Goal: Information Seeking & Learning: Learn about a topic

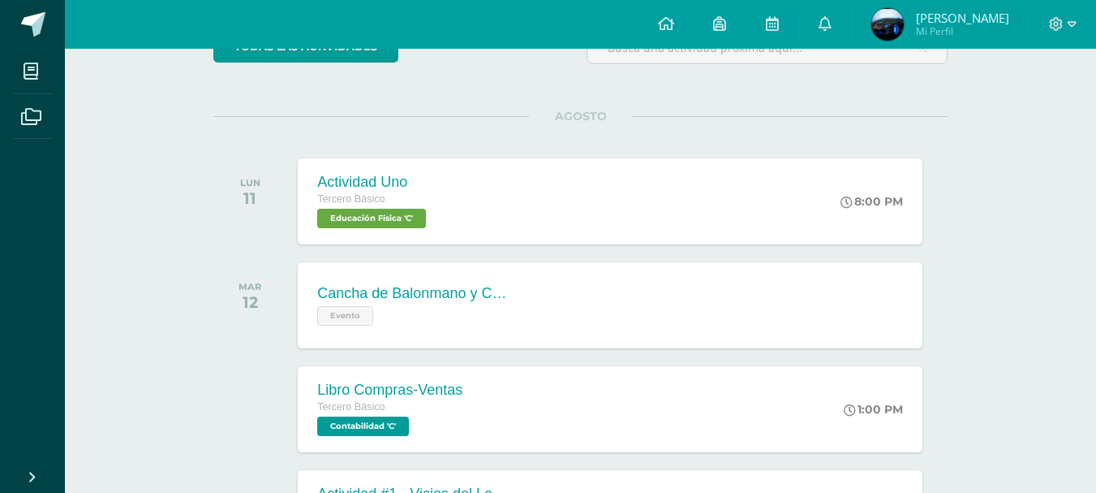
scroll to position [243, 0]
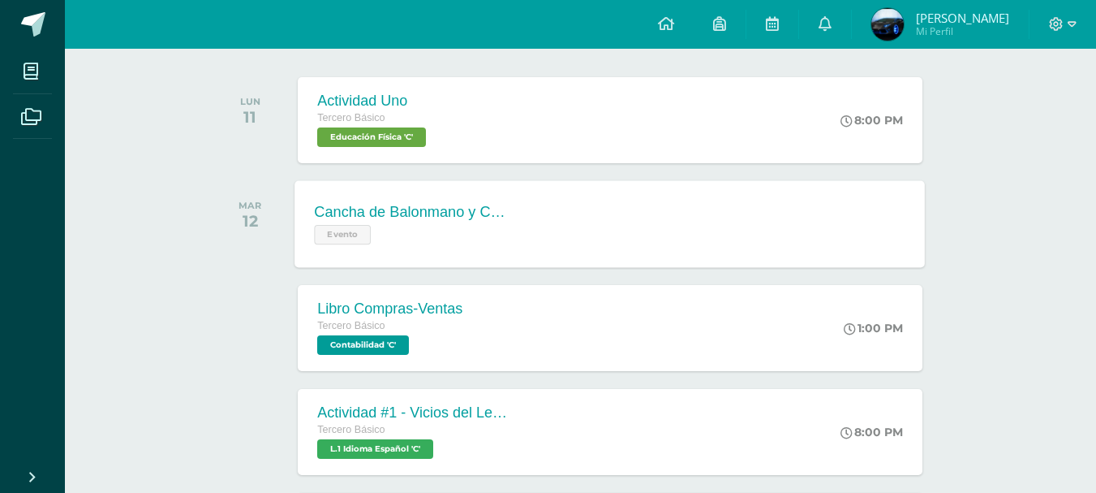
click at [521, 251] on div "Cancha de Balonmano y Contenido Evento" at bounding box center [413, 223] width 236 height 87
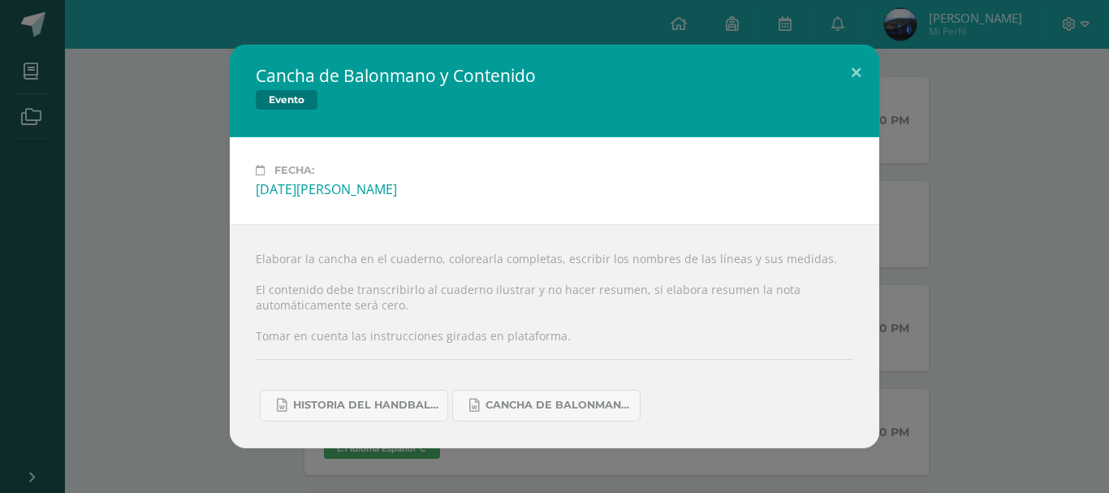
click at [206, 311] on div "Cancha de Balonmano y Contenido Evento Fecha: [DATE][PERSON_NAME] Elaborar la c…" at bounding box center [554, 246] width 1096 height 403
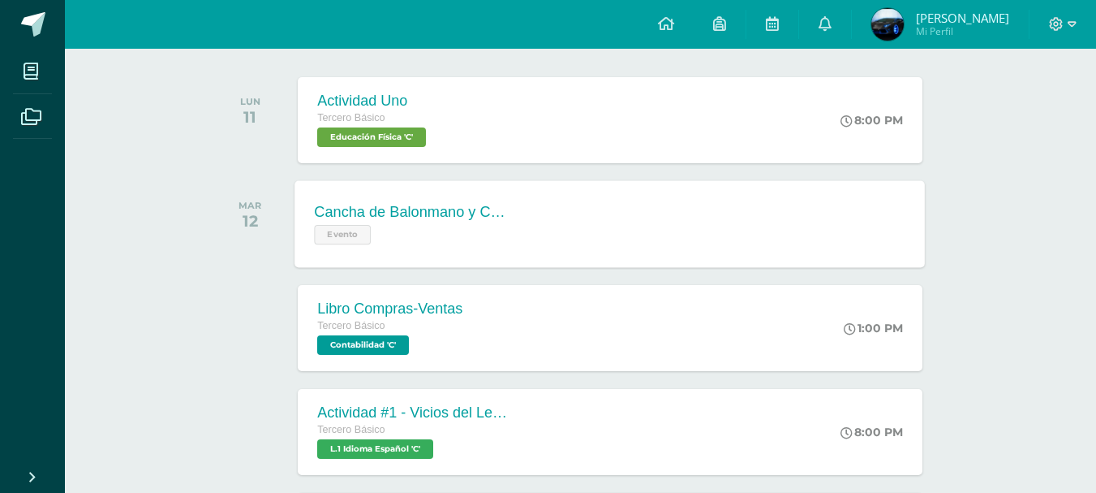
click at [403, 205] on div "Cancha de Balonmano y Contenido" at bounding box center [413, 212] width 196 height 17
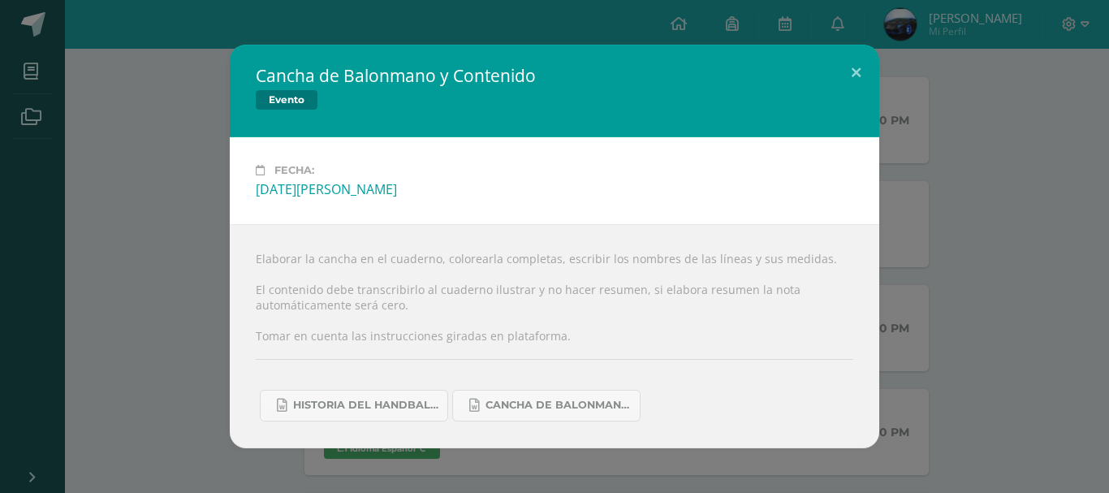
click at [170, 242] on div "Cancha de Balonmano y Contenido Evento Fecha: [DATE][PERSON_NAME] Elaborar la c…" at bounding box center [554, 246] width 1096 height 403
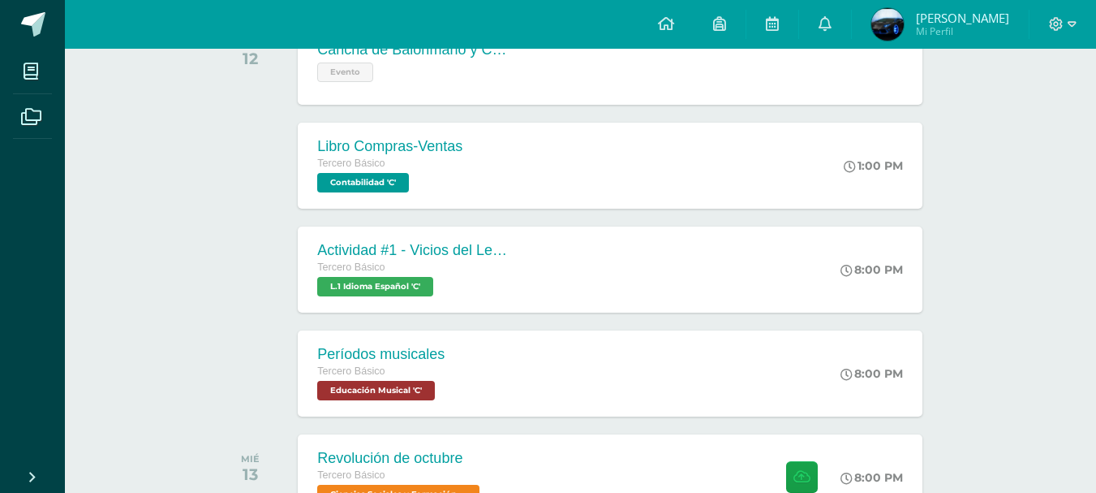
scroll to position [487, 0]
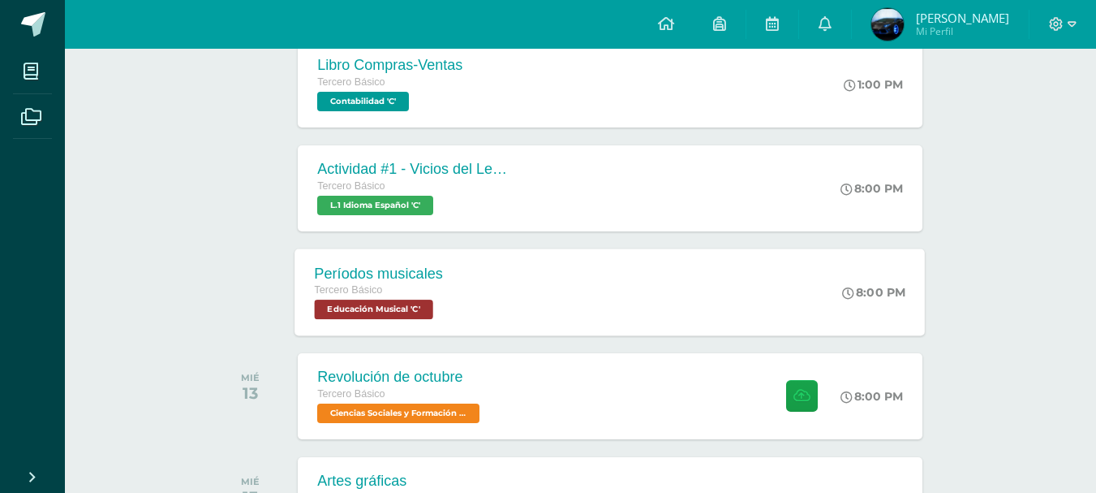
click at [437, 292] on div "Tercero Básico" at bounding box center [379, 291] width 129 height 18
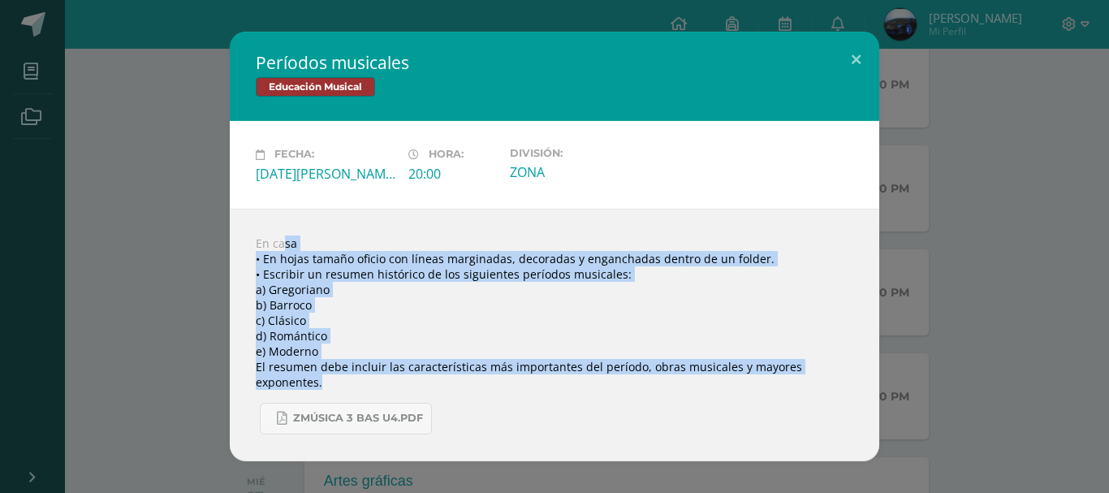
drag, startPoint x: 241, startPoint y: 240, endPoint x: 648, endPoint y: 383, distance: 431.7
click at [648, 383] on div "En casa • En hojas tamaño oficio con líneas marginadas, decoradas y enganchadas…" at bounding box center [554, 335] width 649 height 252
click at [167, 240] on div "Períodos musicales Educación Musical Fecha: [DATE][PERSON_NAME] Hora: 20:00 Div…" at bounding box center [554, 246] width 1096 height 429
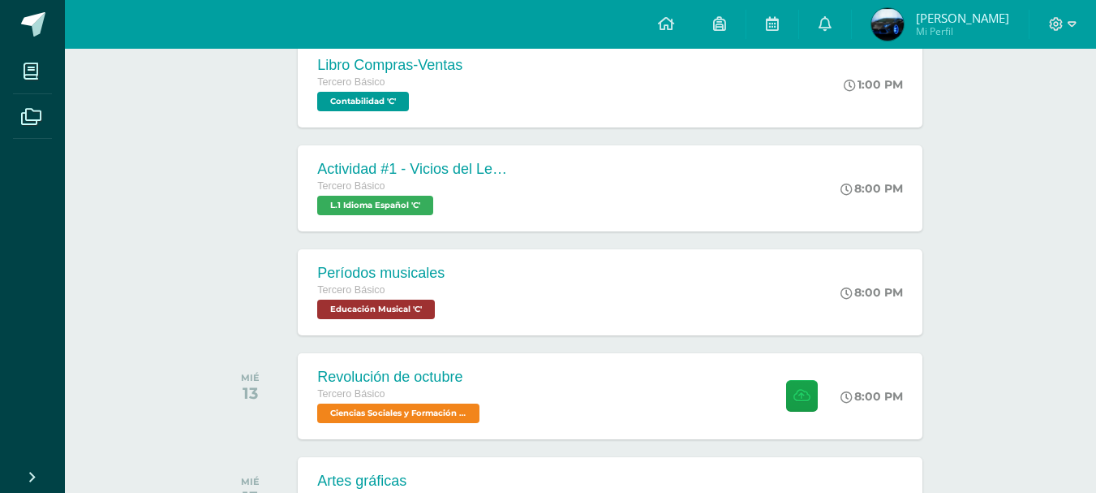
scroll to position [406, 0]
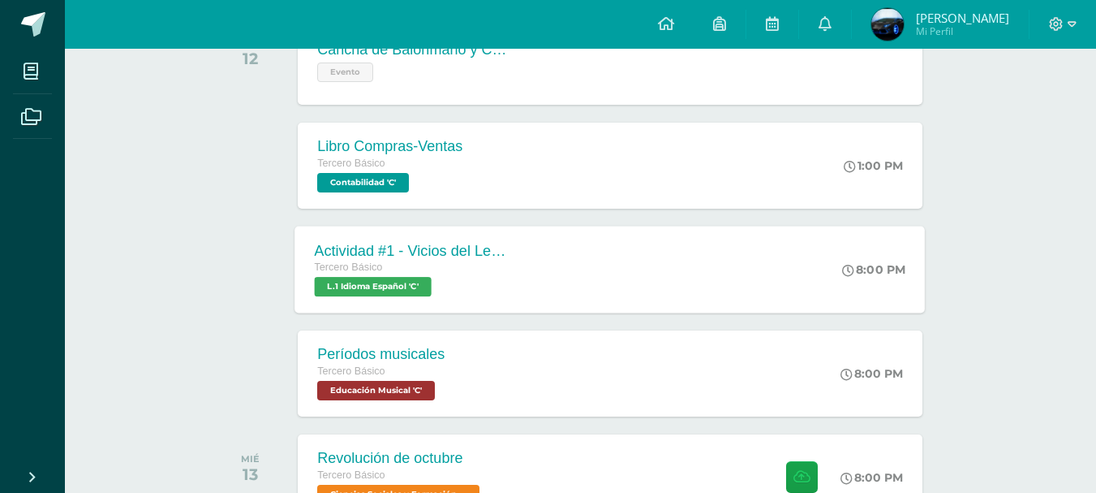
click at [480, 302] on div "Actividad #1 - Vicios del LenguaJe Tercero Básico L.1 Idioma Español 'C'" at bounding box center [413, 269] width 236 height 87
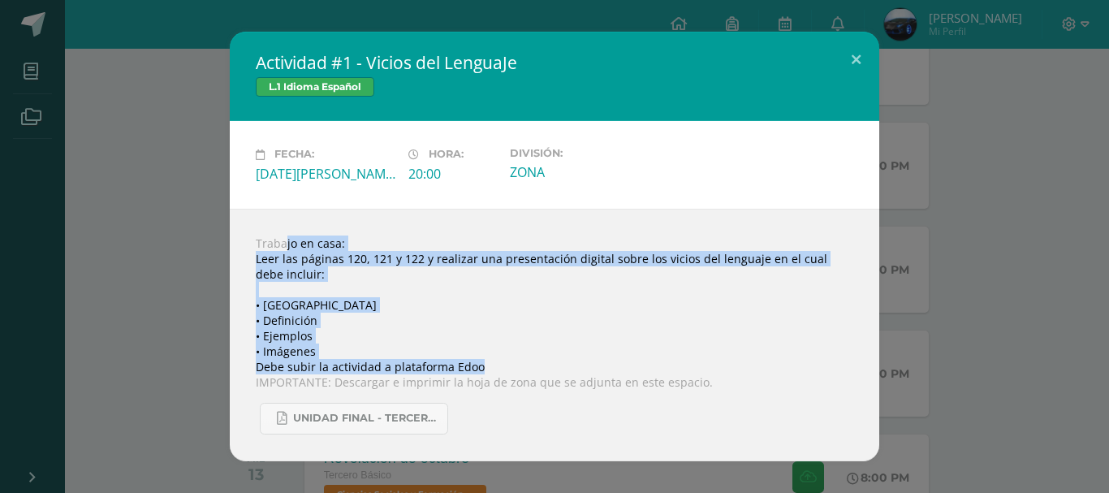
drag, startPoint x: 255, startPoint y: 239, endPoint x: 631, endPoint y: 370, distance: 398.6
click at [631, 370] on div "Trabajo en casa: Leer las páginas 120, 121 y 122 y realizar una presentación di…" at bounding box center [554, 335] width 649 height 252
click at [107, 248] on div "Actividad #1 - Vicios del LenguaJe L.1 Idioma Español Fecha: [DATE][PERSON_NAME…" at bounding box center [554, 246] width 1096 height 429
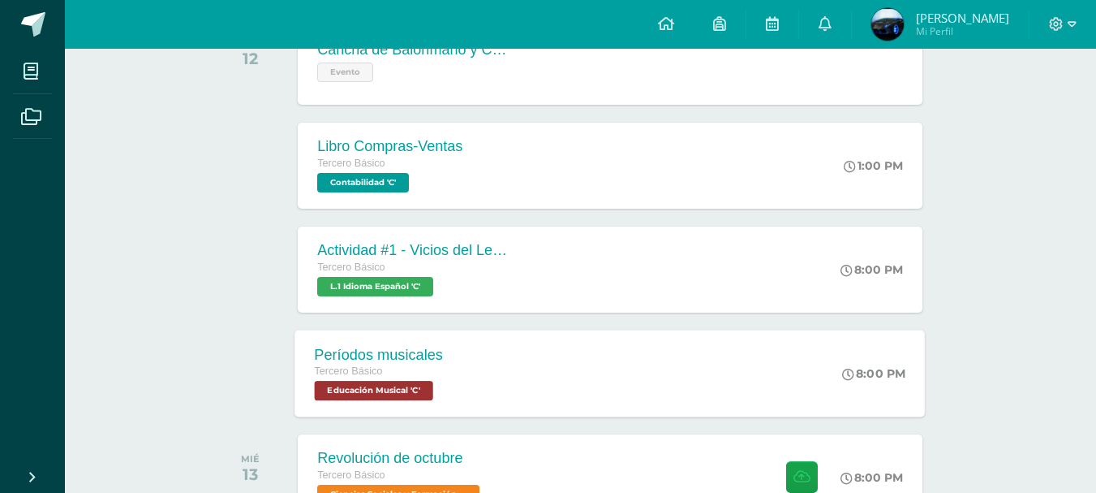
scroll to position [568, 0]
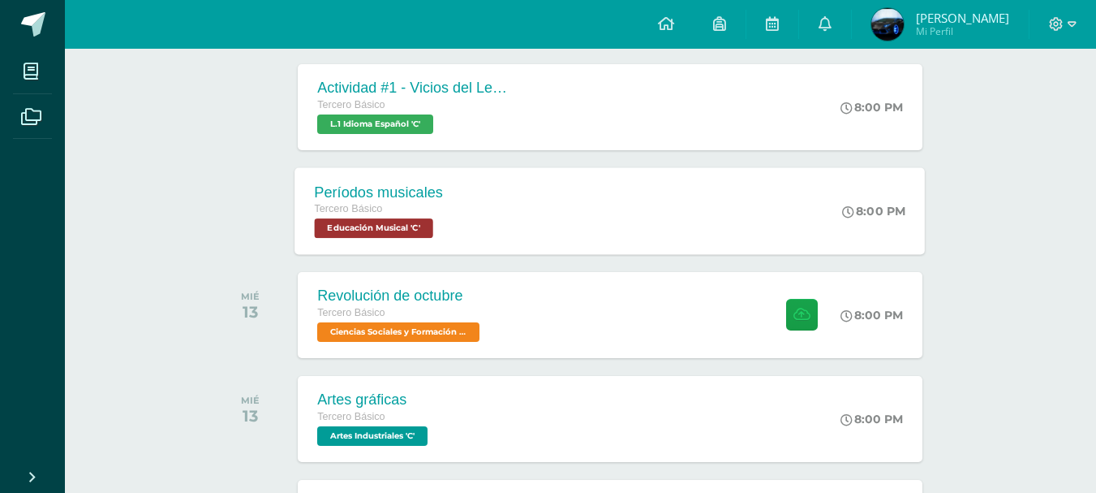
click at [544, 240] on div "Períodos musicales Tercero Básico Educación Musical 'C' 8:00 PM Períodos musica…" at bounding box center [610, 210] width 631 height 87
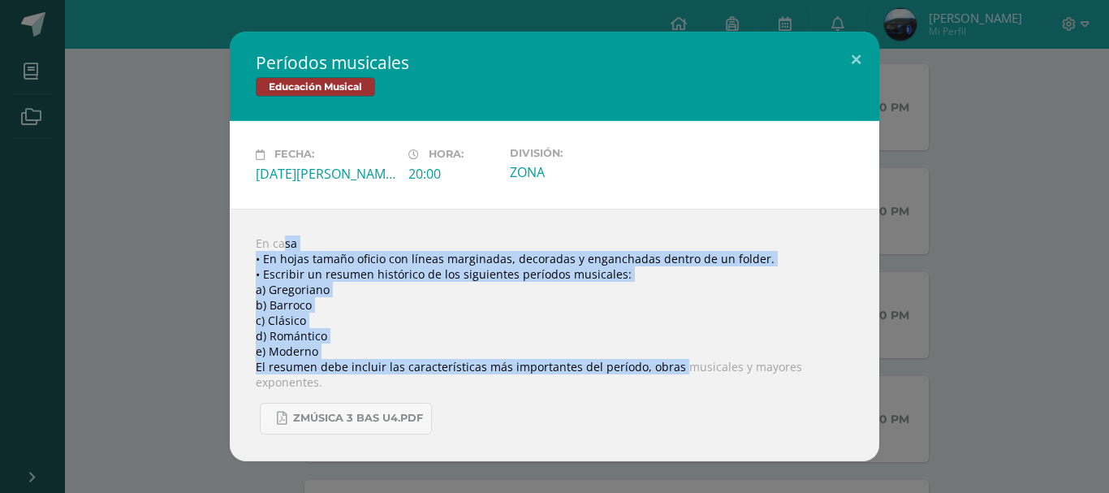
drag, startPoint x: 235, startPoint y: 238, endPoint x: 688, endPoint y: 359, distance: 469.5
click at [688, 359] on div "En casa • En hojas tamaño oficio con líneas marginadas, decoradas y enganchadas…" at bounding box center [554, 335] width 649 height 252
click at [86, 258] on div "Períodos musicales Educación Musical Fecha: [DATE][PERSON_NAME] Hora: 20:00 Div…" at bounding box center [554, 246] width 1096 height 429
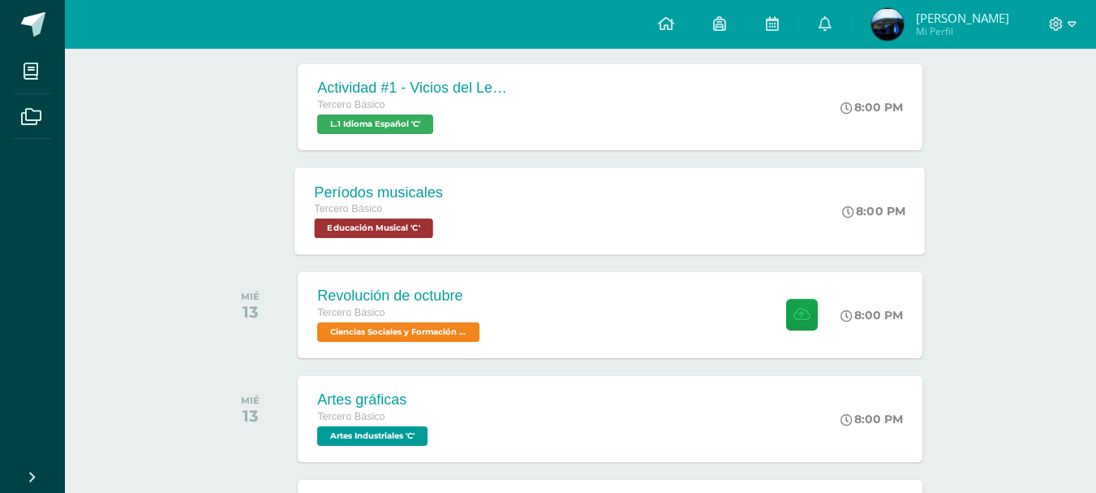
click at [522, 189] on div "Períodos musicales Tercero Básico Educación Musical 'C' 8:00 PM Períodos musica…" at bounding box center [610, 210] width 631 height 87
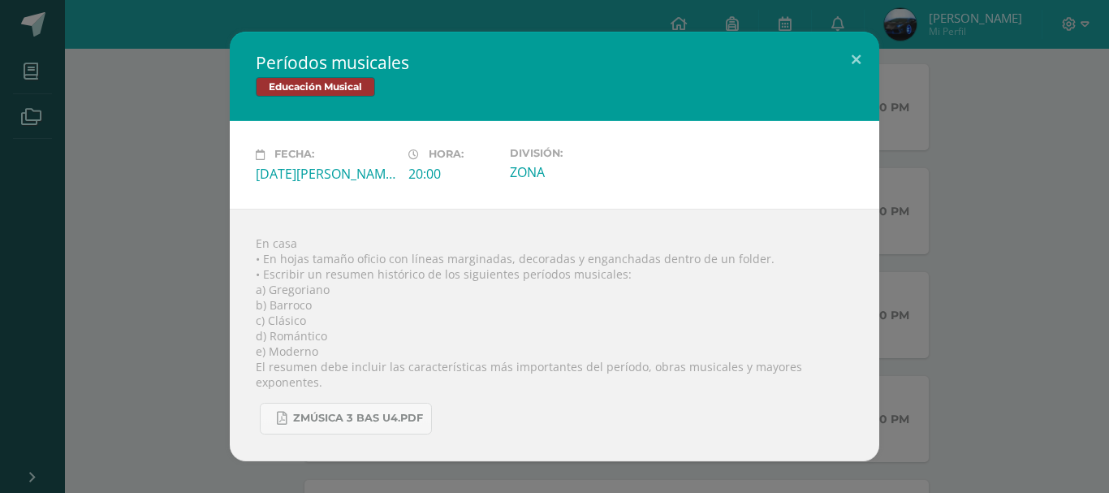
click at [150, 156] on div "Períodos musicales Educación Musical Fecha: [DATE][PERSON_NAME] Hora: 20:00 Div…" at bounding box center [554, 246] width 1096 height 429
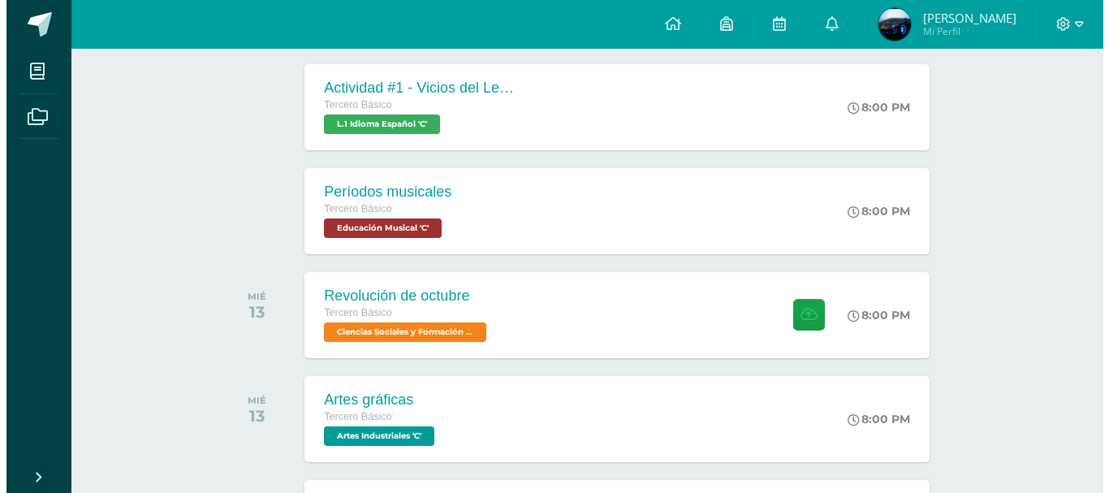
scroll to position [487, 0]
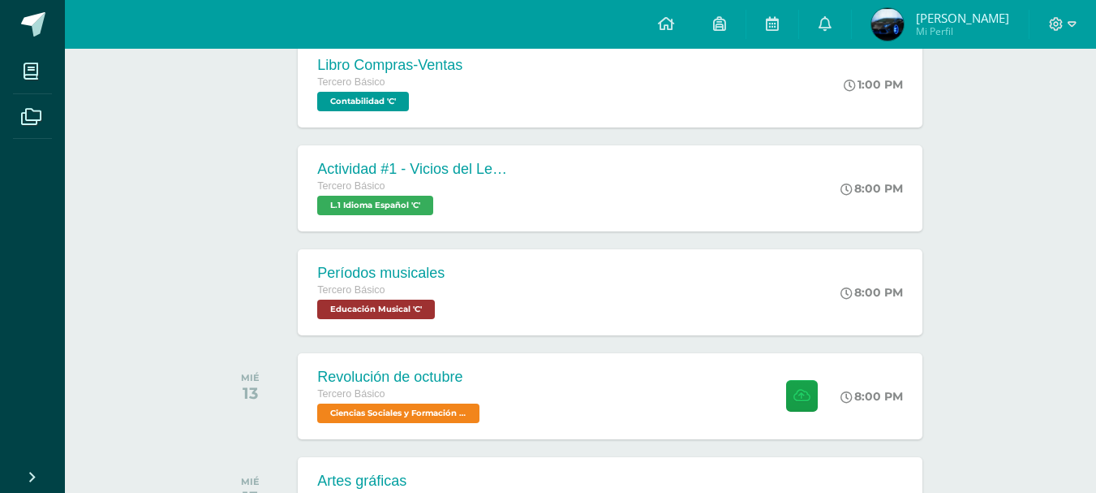
click at [427, 206] on span "L.1 Idioma Español 'C'" at bounding box center [375, 205] width 116 height 19
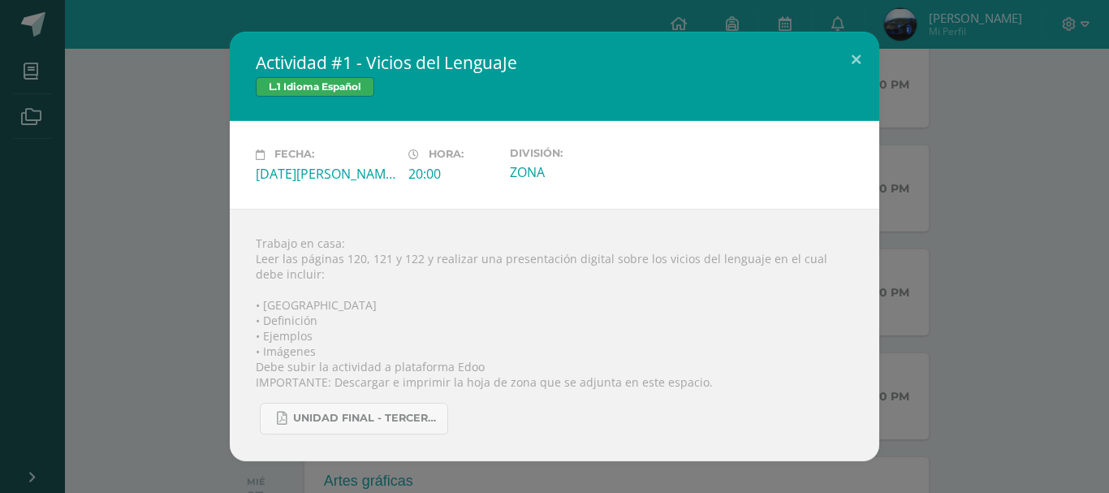
click at [611, 361] on div "Trabajo en casa: Leer las páginas 120, 121 y 122 y realizar una presentación di…" at bounding box center [554, 335] width 649 height 252
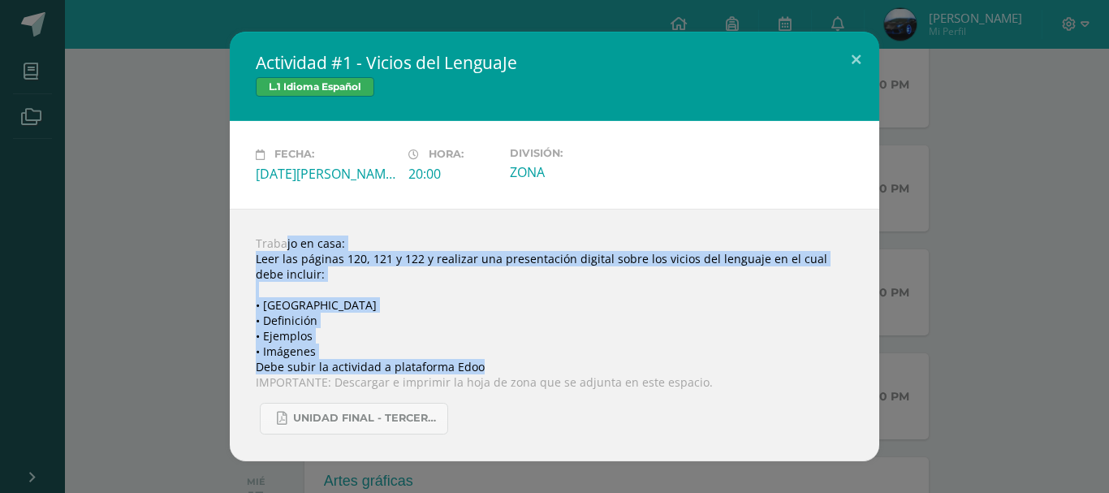
click at [168, 289] on div "Actividad #1 - Vicios del LenguaJe L.1 Idioma Español Fecha: [DATE][PERSON_NAME…" at bounding box center [554, 246] width 1096 height 429
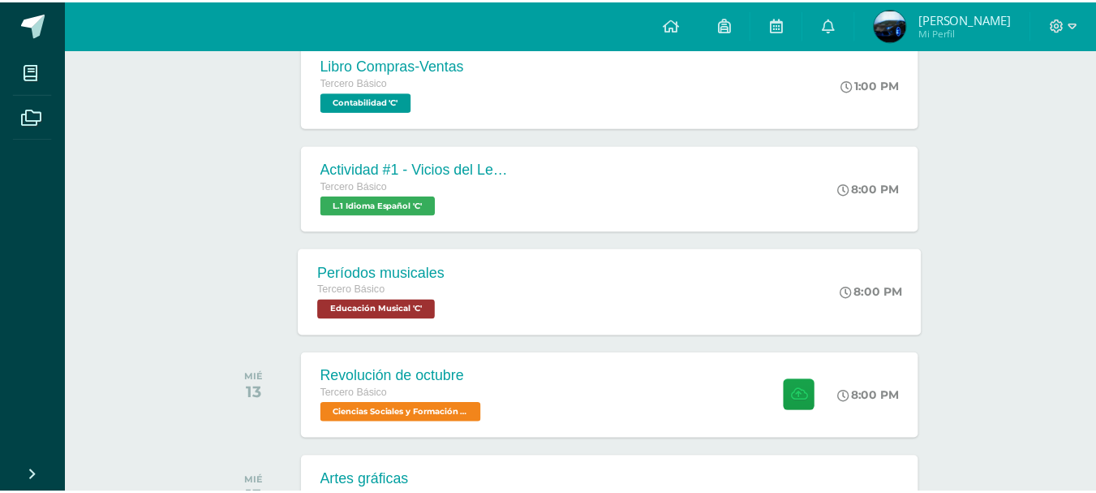
scroll to position [81, 0]
